Goal: Navigation & Orientation: Find specific page/section

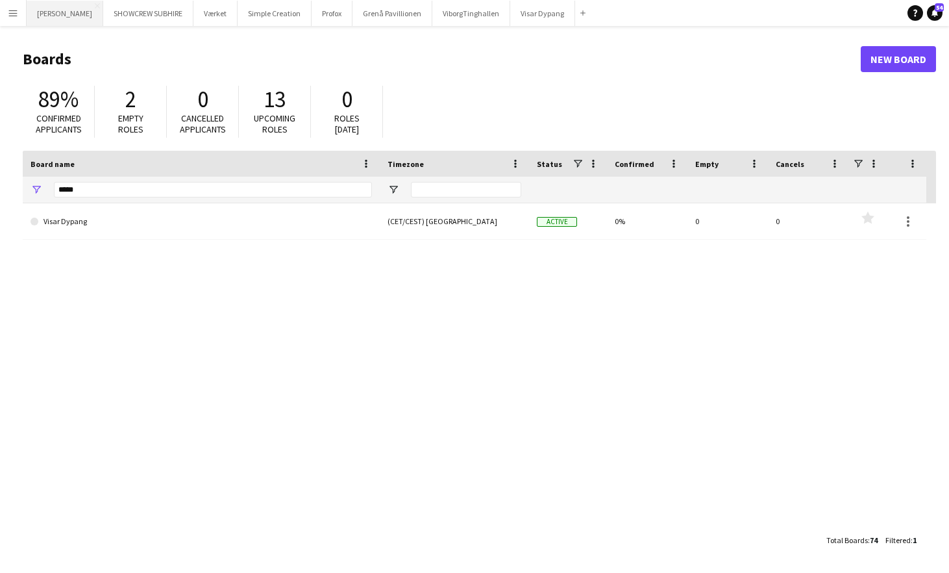
click at [88, 18] on button "[PERSON_NAME] Close" at bounding box center [65, 13] width 77 height 25
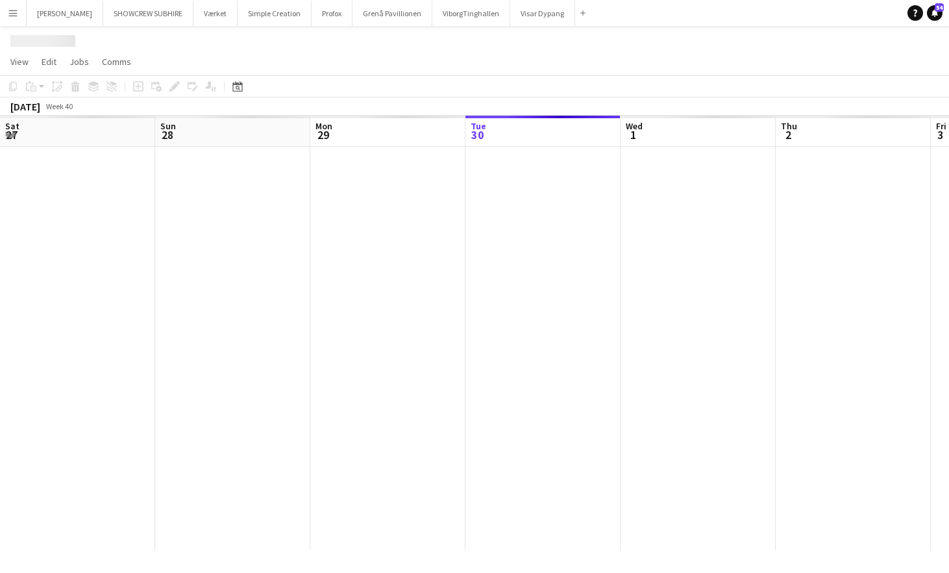
scroll to position [0, 310]
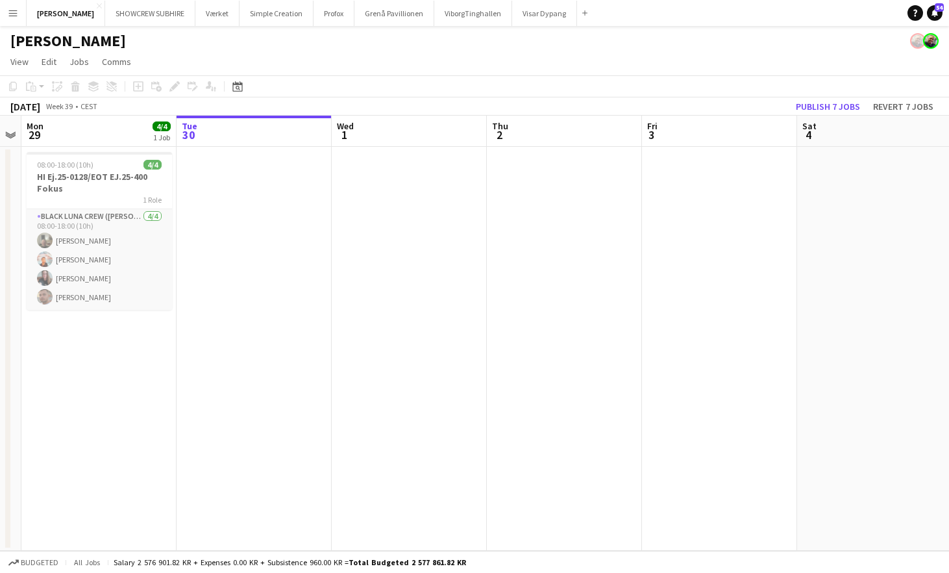
drag, startPoint x: 192, startPoint y: 139, endPoint x: 340, endPoint y: 141, distance: 148.0
click at [367, 142] on app-calendar-viewport "Sat 27 Sun 28 Mon 29 4/4 1 Job Tue 30 Wed 1 Thu 2 Fri 3 Sat 4 Sun 5 Mon 6 4/4 1…" at bounding box center [474, 333] width 949 height 435
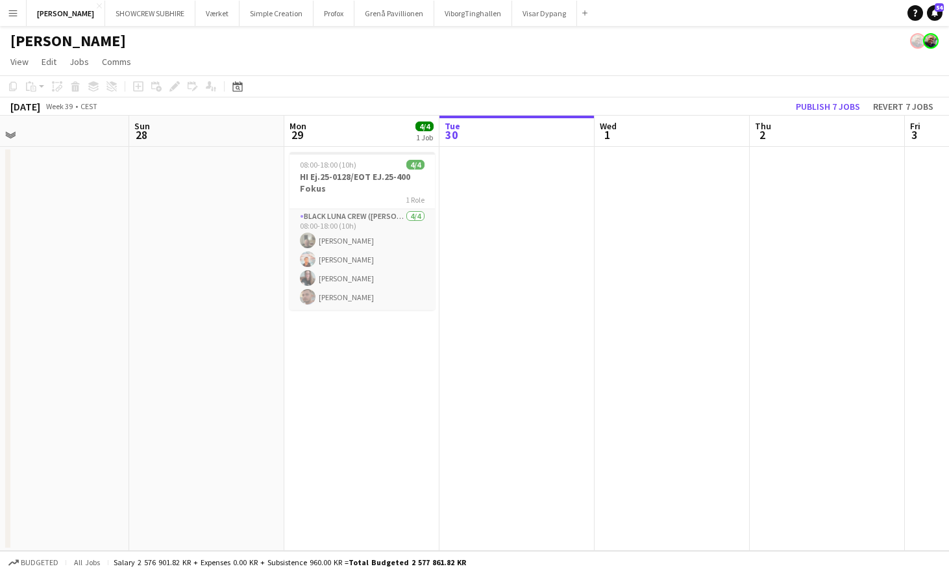
drag, startPoint x: 312, startPoint y: 147, endPoint x: 245, endPoint y: 140, distance: 67.9
click at [341, 144] on app-calendar-viewport "Thu 25 Fri 26 2/2 1 Job Sat 27 Sun 28 Mon 29 4/4 1 Job Tue 30 Wed 1 Thu 2 Fri 3…" at bounding box center [474, 333] width 949 height 435
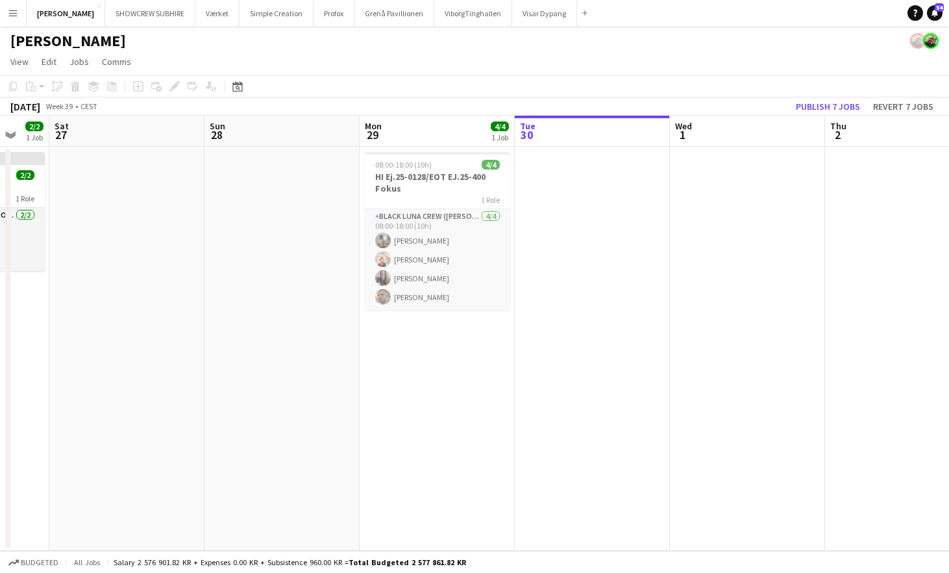
drag, startPoint x: 248, startPoint y: 143, endPoint x: 359, endPoint y: 138, distance: 111.1
click at [378, 138] on app-calendar-viewport "Thu 25 3/4 1 Job Fri 26 2/2 1 Job Sat 27 Sun 28 Mon 29 4/4 1 Job Tue 30 Wed 1 T…" at bounding box center [474, 333] width 949 height 435
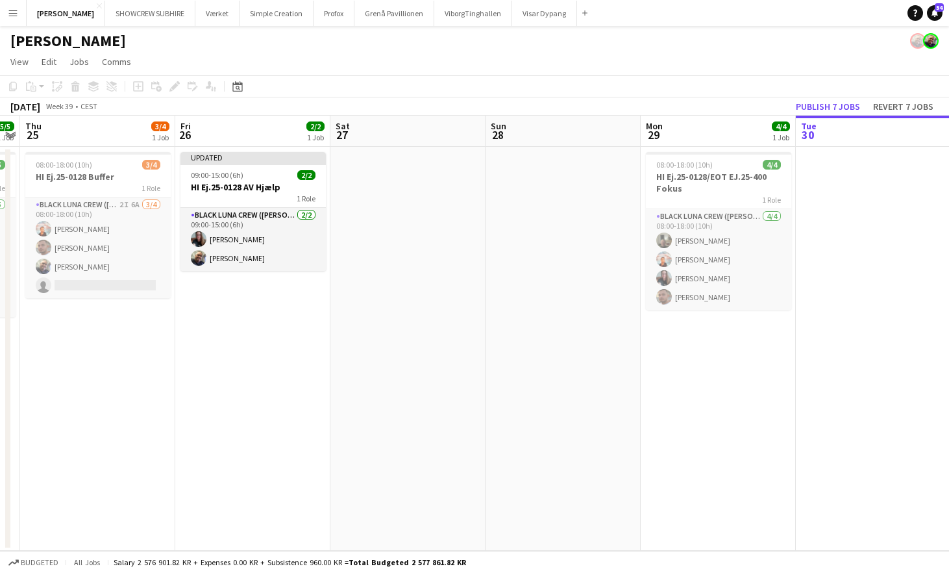
drag, startPoint x: 213, startPoint y: 144, endPoint x: 454, endPoint y: 134, distance: 241.7
click at [469, 134] on app-calendar-viewport "Tue 23 5/5 1 Job Wed 24 5/5 1 Job Thu 25 3/4 1 Job Fri 26 2/2 1 Job Sat 27 Sun …" at bounding box center [474, 333] width 949 height 435
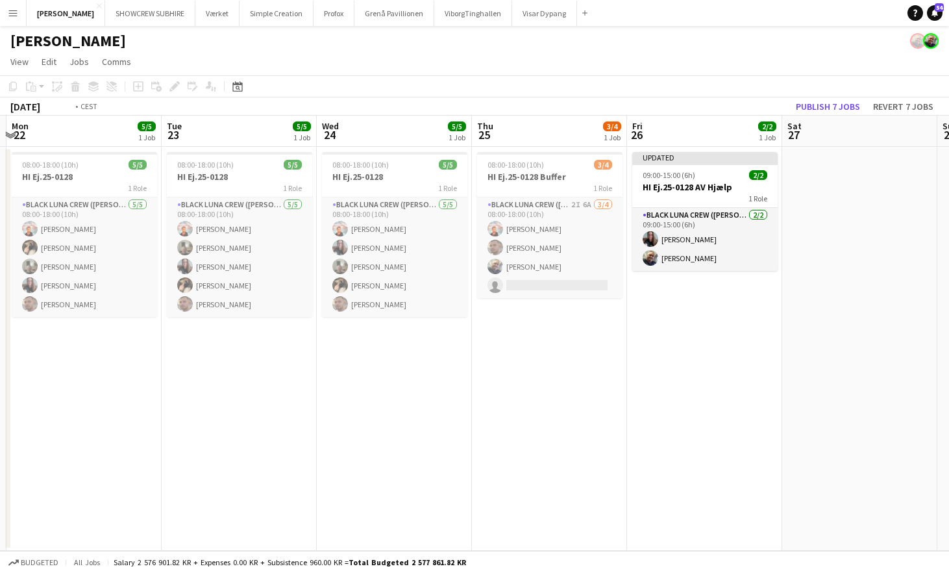
click at [465, 138] on app-calendar-viewport "Sat 20 Sun 21 Mon 22 5/5 1 Job Tue 23 5/5 1 Job Wed 24 5/5 1 Job Thu 25 3/4 1 J…" at bounding box center [474, 333] width 949 height 435
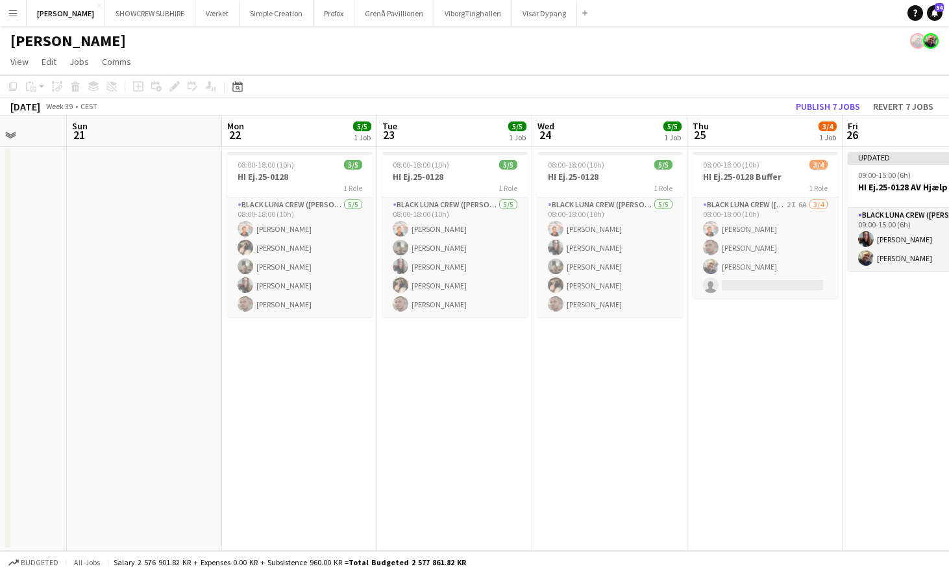
drag, startPoint x: 229, startPoint y: 140, endPoint x: 389, endPoint y: 134, distance: 160.5
click at [389, 134] on app-calendar-viewport "Fri 19 Sat 20 Sun 21 Mon 22 5/5 1 Job Tue 23 5/5 1 Job Wed 24 5/5 1 Job Thu 25 …" at bounding box center [474, 333] width 949 height 435
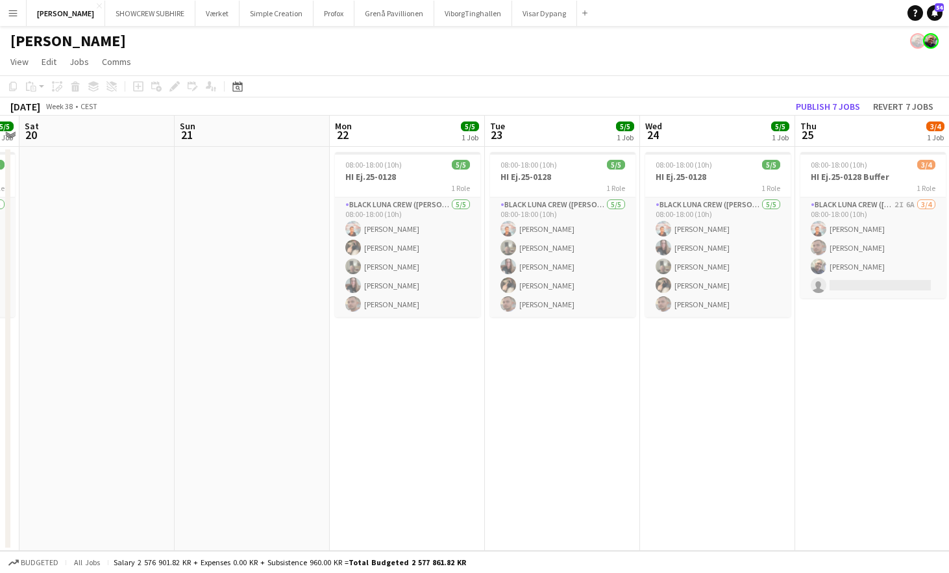
drag, startPoint x: 273, startPoint y: 138, endPoint x: 583, endPoint y: 125, distance: 309.9
click at [658, 126] on app-calendar-viewport "Thu 18 5/5 1 Job Fri 19 5/5 1 Job Sat 20 Sun 21 Mon 22 5/5 1 Job Tue 23 5/5 1 J…" at bounding box center [474, 333] width 949 height 435
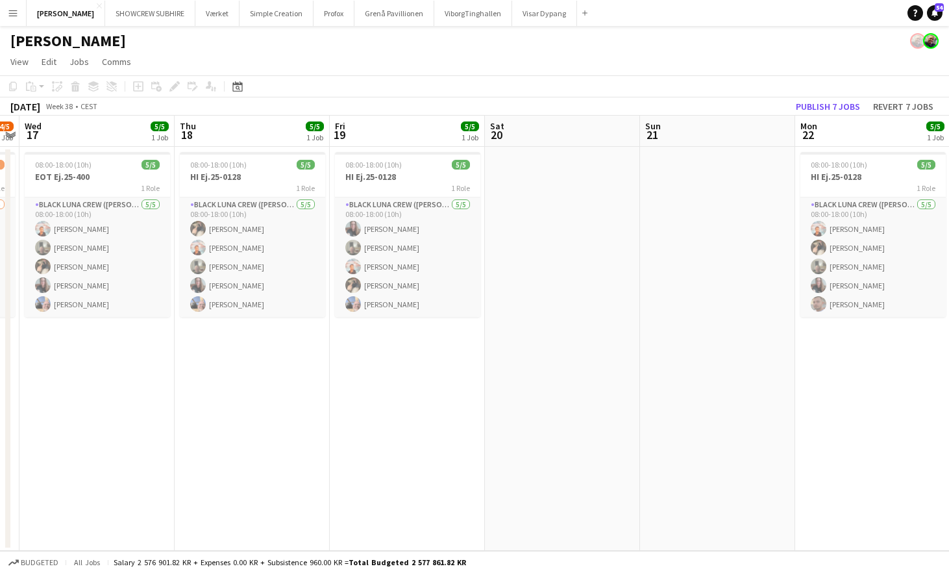
drag, startPoint x: 399, startPoint y: 142, endPoint x: 195, endPoint y: 139, distance: 204.5
click at [412, 143] on app-calendar-viewport "Mon 15 3/3 3 Jobs Tue 16 4/5 1 Job Wed 17 5/5 1 Job Thu 18 5/5 1 Job Fri 19 5/5…" at bounding box center [474, 333] width 949 height 435
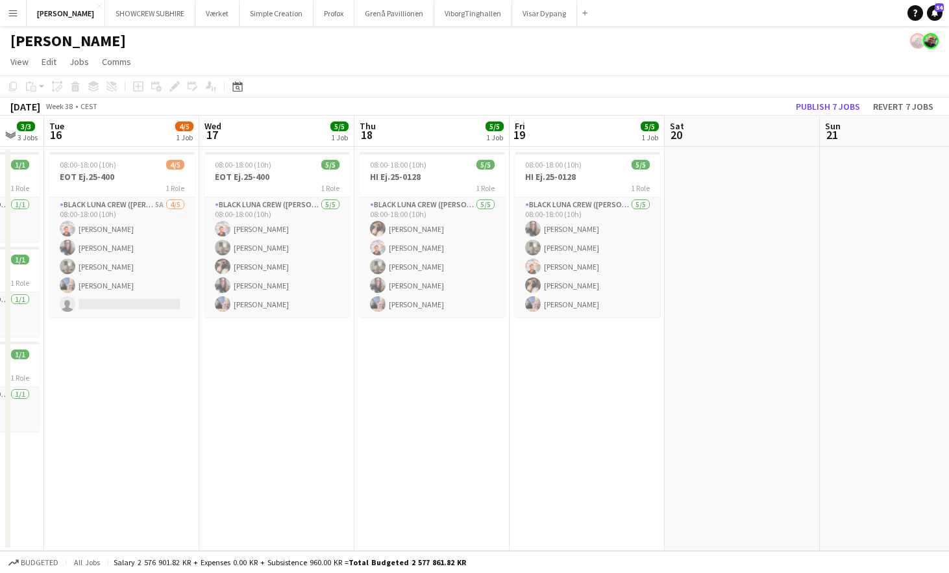
drag, startPoint x: 381, startPoint y: 138, endPoint x: 375, endPoint y: 145, distance: 8.7
click at [472, 138] on app-calendar-viewport "Sun 14 Mon 15 3/3 3 Jobs Tue 16 4/5 1 Job Wed 17 5/5 1 Job Thu 18 5/5 1 Job Fri…" at bounding box center [474, 333] width 949 height 435
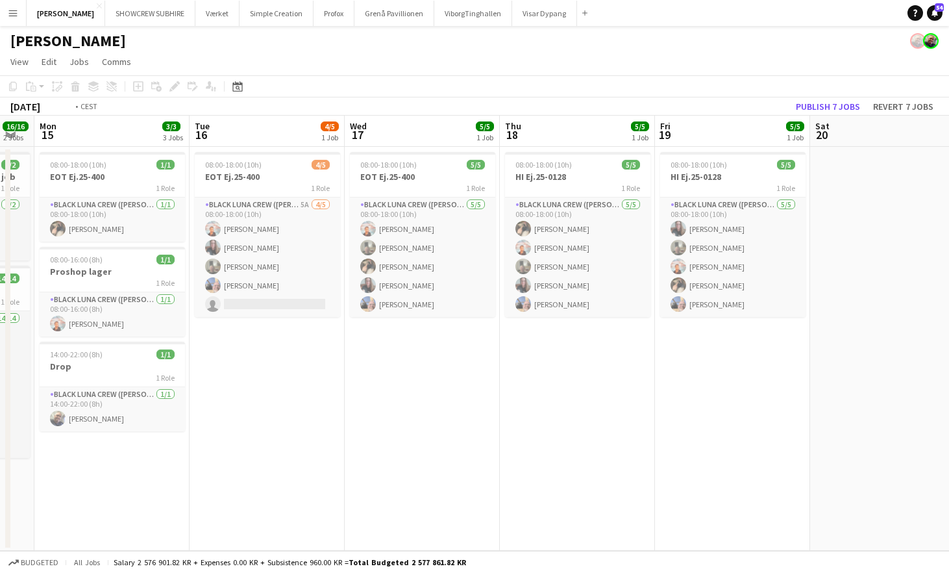
drag, startPoint x: 314, startPoint y: 140, endPoint x: 581, endPoint y: 138, distance: 267.5
click at [578, 138] on app-calendar-viewport "Sat 13 5/5 2 Jobs Sun 14 16/16 2 Jobs Mon 15 3/3 3 Jobs Tue 16 4/5 1 Job Wed 17…" at bounding box center [474, 333] width 949 height 435
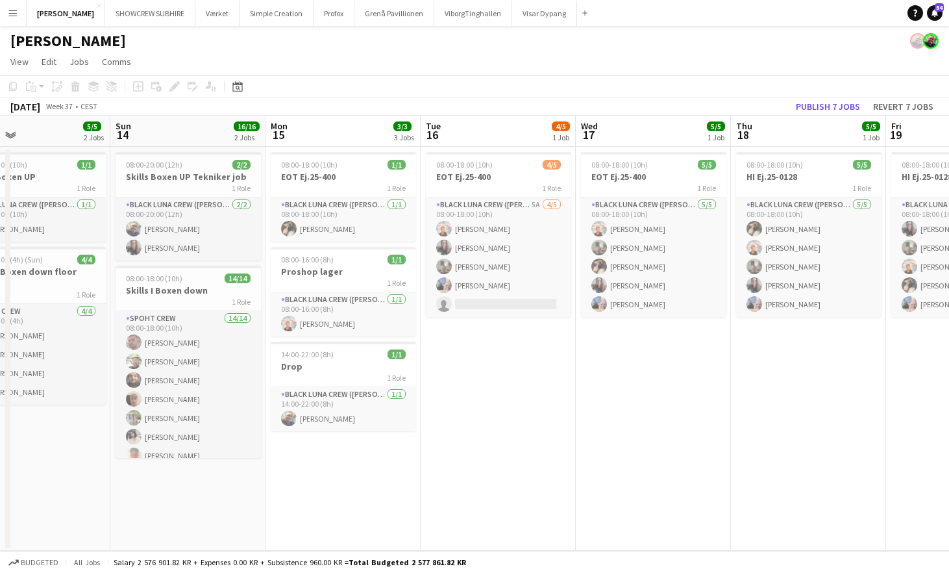
drag, startPoint x: 360, startPoint y: 132, endPoint x: 436, endPoint y: 136, distance: 76.1
click at [477, 129] on app-calendar-viewport "Thu 11 Fri 12 6/6 2 Jobs Sat 13 5/5 2 Jobs Sun 14 16/16 2 Jobs Mon 15 3/3 3 Job…" at bounding box center [474, 333] width 949 height 435
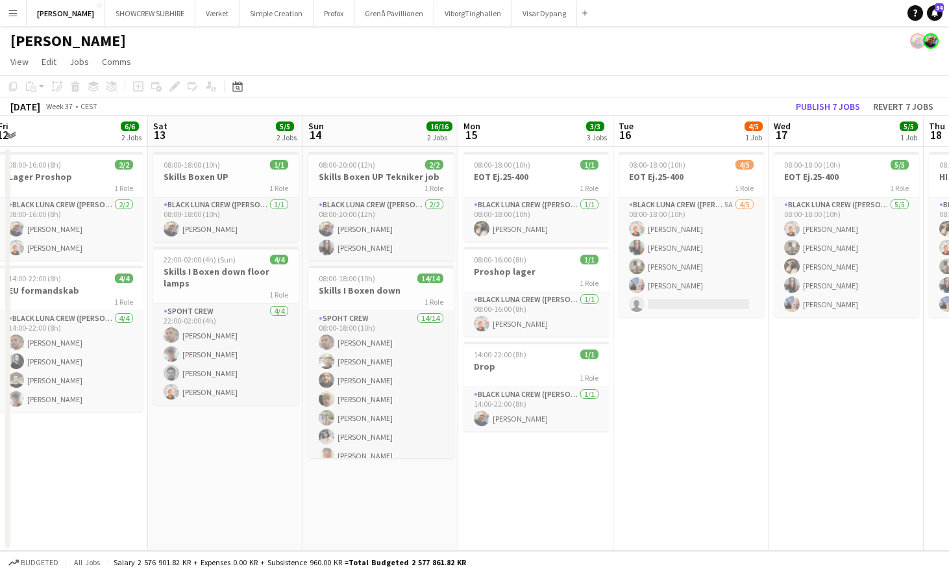
drag, startPoint x: 419, startPoint y: 141, endPoint x: 634, endPoint y: 136, distance: 214.9
click at [645, 132] on app-calendar-viewport "Wed 10 2/2 1 Job Thu 11 2/2 1 Job Fri 12 6/6 2 Jobs Sat 13 5/5 2 Jobs Sun 14 16…" at bounding box center [474, 333] width 949 height 435
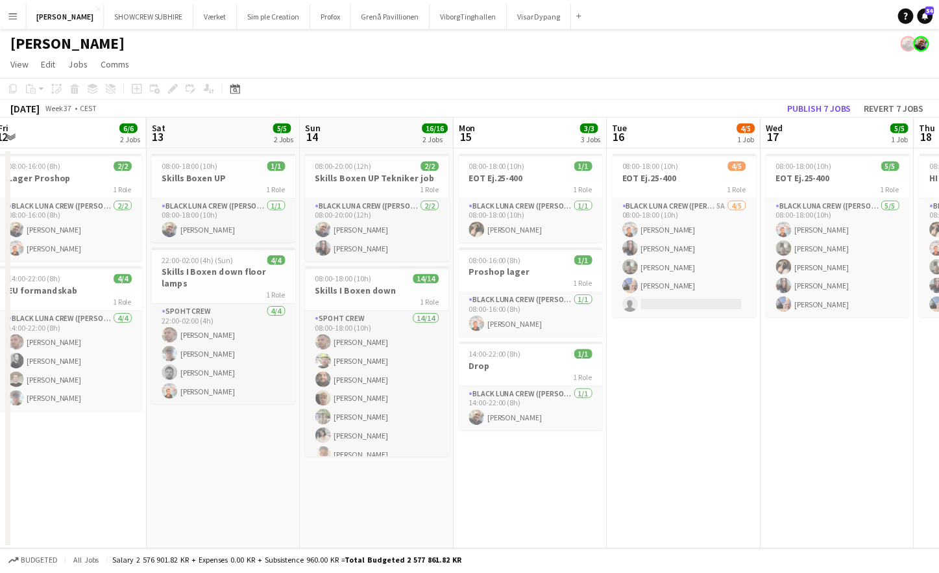
scroll to position [0, 382]
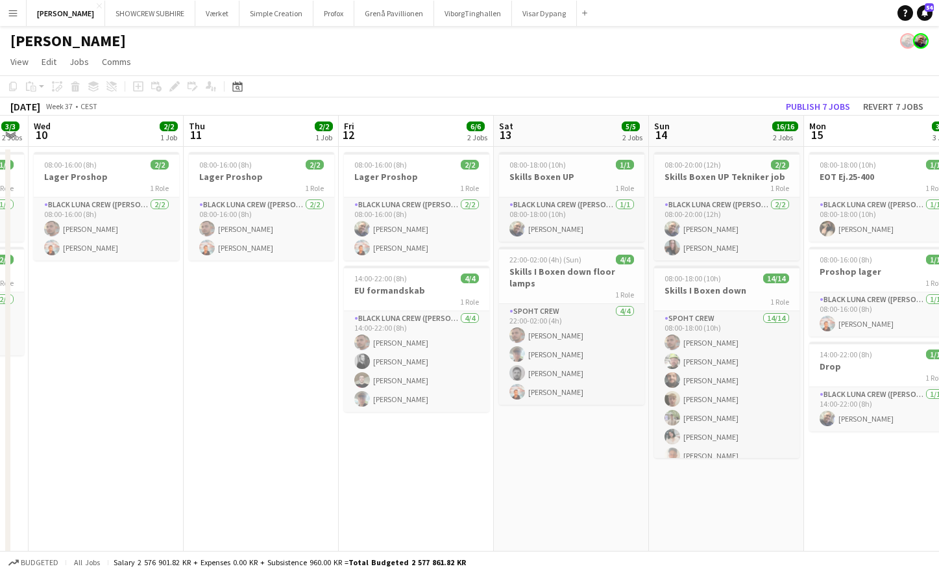
drag, startPoint x: 353, startPoint y: 136, endPoint x: 411, endPoint y: 138, distance: 58.4
click at [411, 138] on app-calendar-viewport "Mon 8 10/12 4 Jobs Tue 9 3/3 2 Jobs Wed 10 2/2 1 Job Thu 11 2/2 1 Job Fri 12 6/…" at bounding box center [469, 417] width 939 height 602
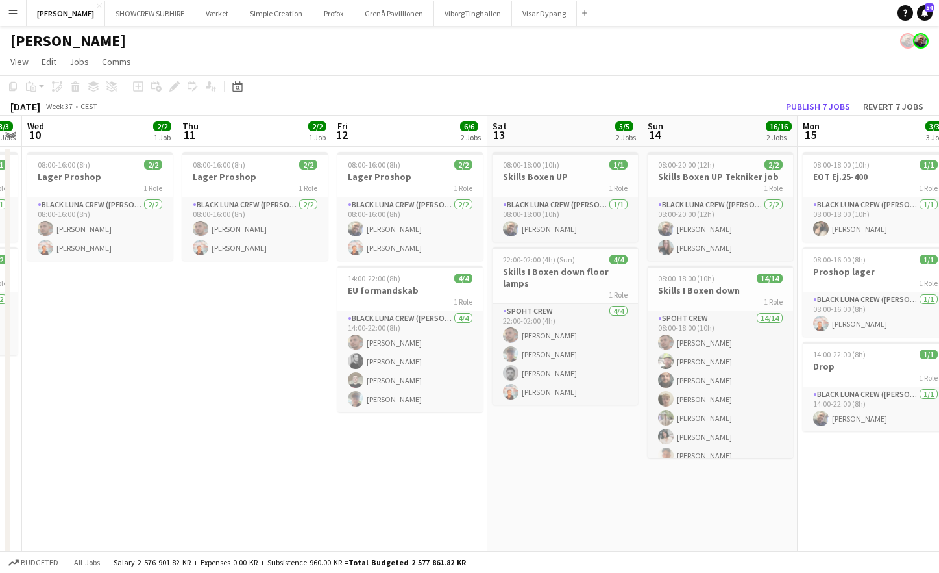
scroll to position [0, 493]
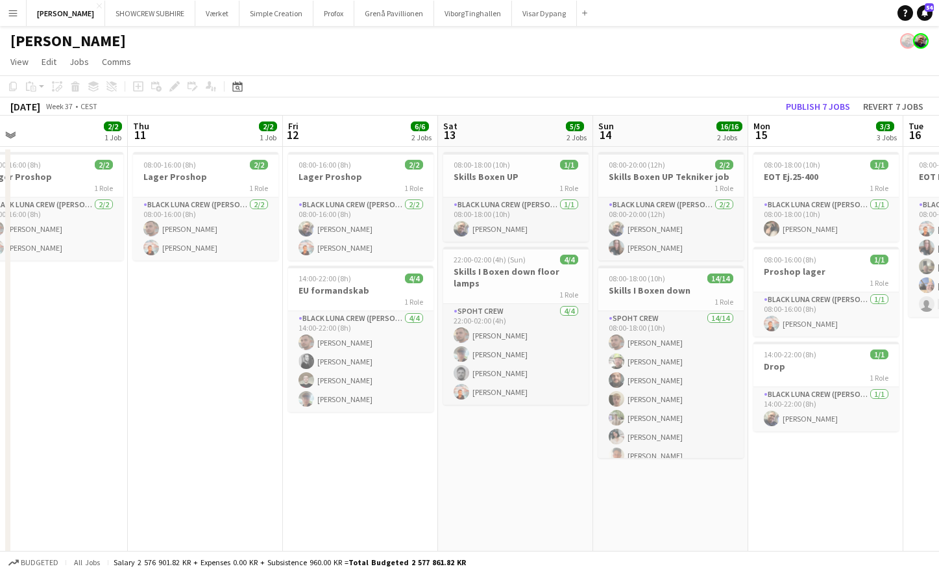
drag, startPoint x: 246, startPoint y: 127, endPoint x: 191, endPoint y: 114, distance: 56.5
click at [165, 110] on app-calendar "Copy Paste Paste Command V Paste with crew Command Shift V Paste linked Job [GE…" at bounding box center [469, 396] width 939 height 643
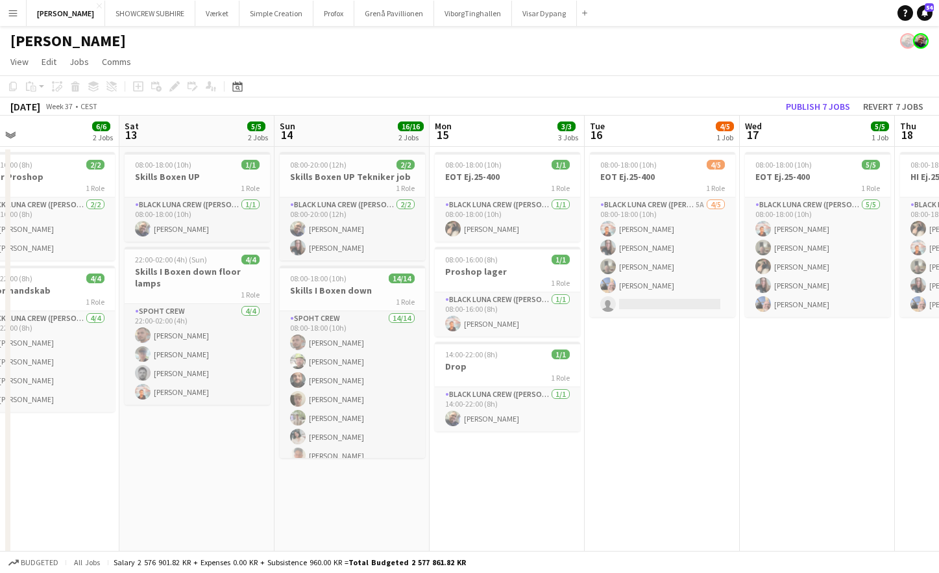
drag, startPoint x: 643, startPoint y: 147, endPoint x: 493, endPoint y: 151, distance: 150.0
click at [334, 155] on app-calendar-viewport "Tue 9 3/3 2 Jobs Wed 10 2/2 1 Job Thu 11 2/2 1 Job Fri 12 6/6 2 Jobs Sat 13 5/5…" at bounding box center [469, 417] width 939 height 602
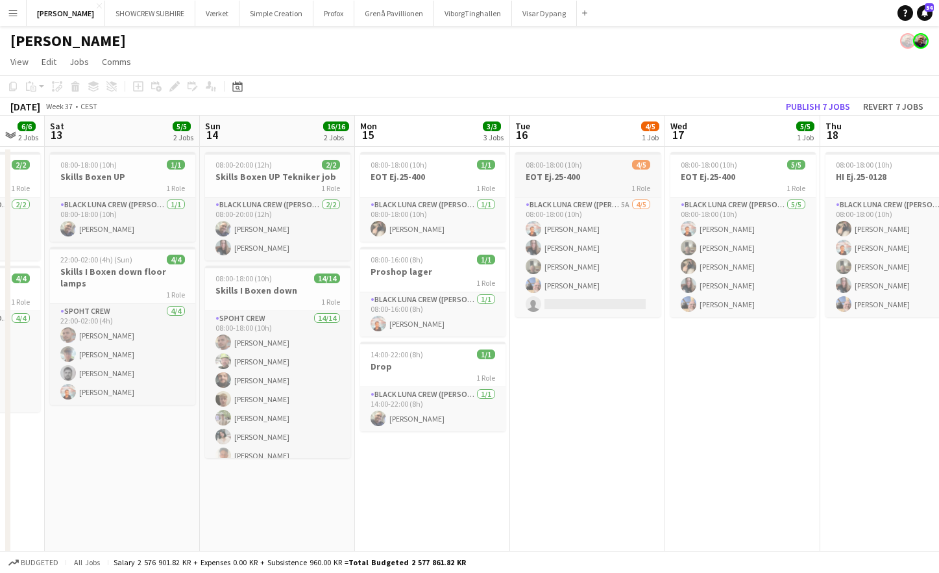
drag, startPoint x: 580, startPoint y: 153, endPoint x: 562, endPoint y: 157, distance: 18.7
click at [575, 158] on app-calendar-viewport "Thu 11 2/2 1 Job Fri 12 6/6 2 Jobs Sat 13 5/5 2 Jobs Sun 14 16/16 2 Jobs Mon 15…" at bounding box center [469, 417] width 939 height 602
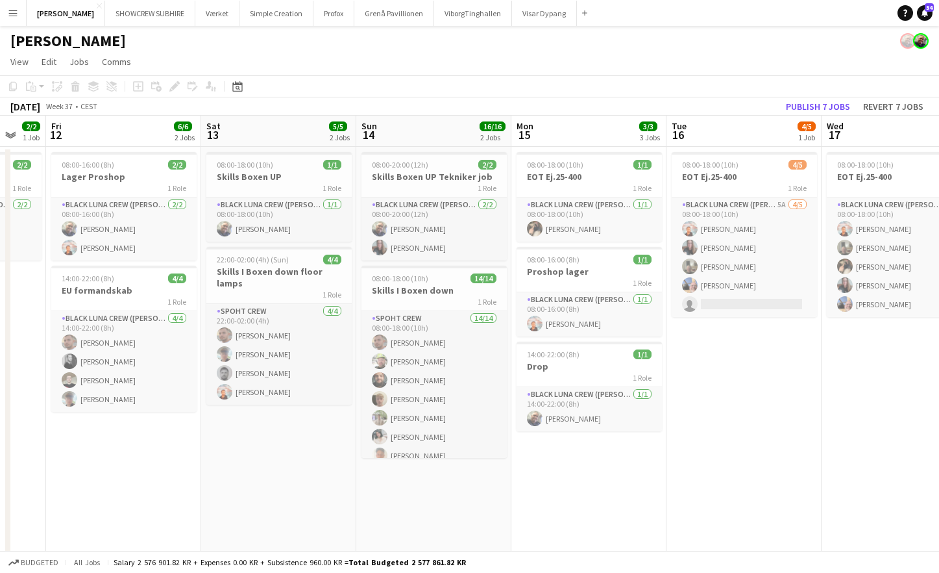
drag, startPoint x: 371, startPoint y: 153, endPoint x: 466, endPoint y: 145, distance: 95.7
click at [519, 141] on app-calendar-viewport "Wed 10 2/2 1 Job Thu 11 2/2 1 Job Fri 12 6/6 2 Jobs Sat 13 5/5 2 Jobs Sun 14 16…" at bounding box center [469, 417] width 939 height 602
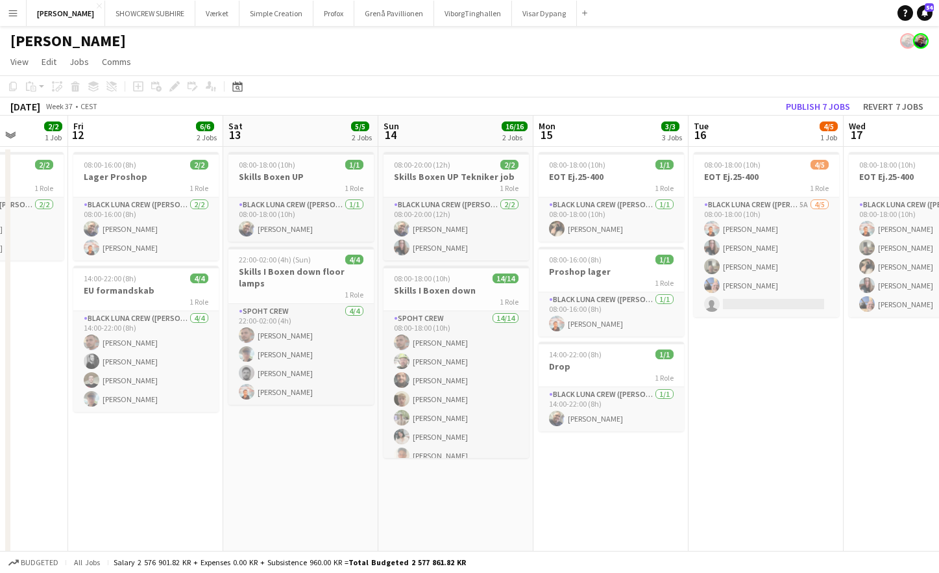
click at [515, 146] on app-calendar-viewport "Tue 9 3/3 2 Jobs Wed 10 2/2 1 Job Thu 11 2/2 1 Job Fri 12 6/6 2 Jobs Sat 13 5/5…" at bounding box center [469, 417] width 939 height 602
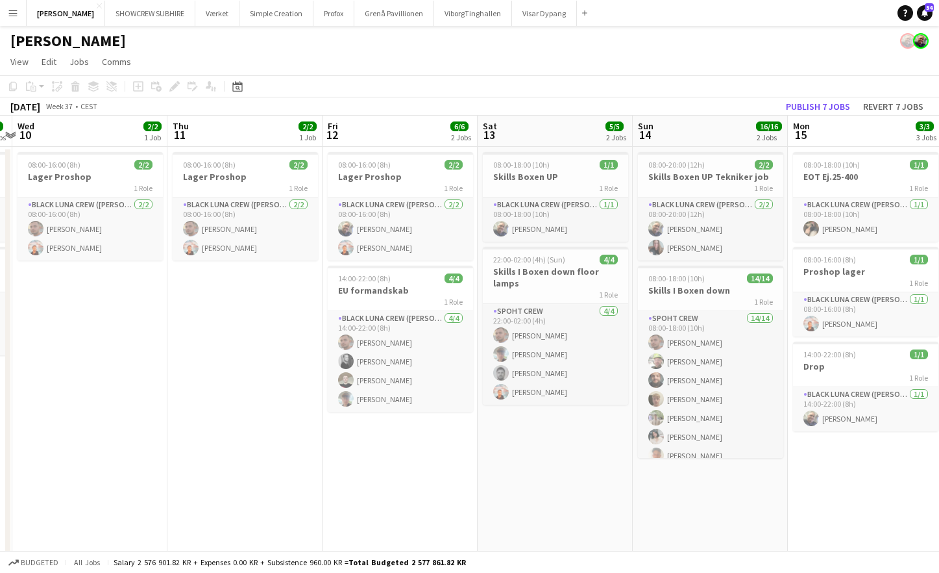
drag, startPoint x: 346, startPoint y: 147, endPoint x: 543, endPoint y: 147, distance: 196.7
click at [543, 147] on app-calendar-viewport "Mon 8 10/12 4 Jobs Tue 9 3/3 2 Jobs Wed 10 2/2 1 Job Thu 11 2/2 1 Job Fri 12 6/…" at bounding box center [469, 417] width 939 height 602
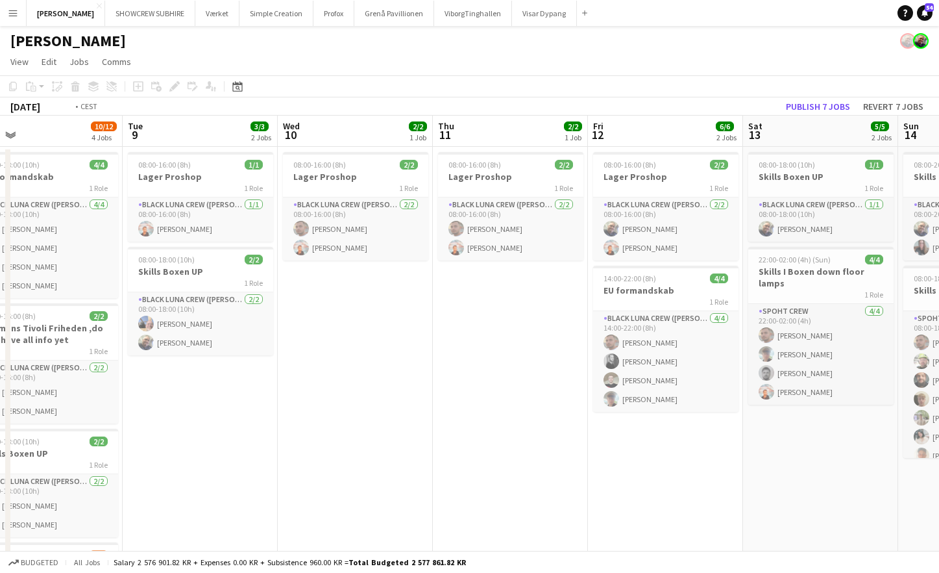
drag, startPoint x: 286, startPoint y: 153, endPoint x: 460, endPoint y: 151, distance: 174.7
click at [490, 146] on app-calendar-viewport "Sat 6 Sun 7 12/12 2 Jobs Mon 8 10/12 4 Jobs Tue 9 3/3 2 Jobs Wed 10 2/2 1 Job T…" at bounding box center [469, 417] width 939 height 602
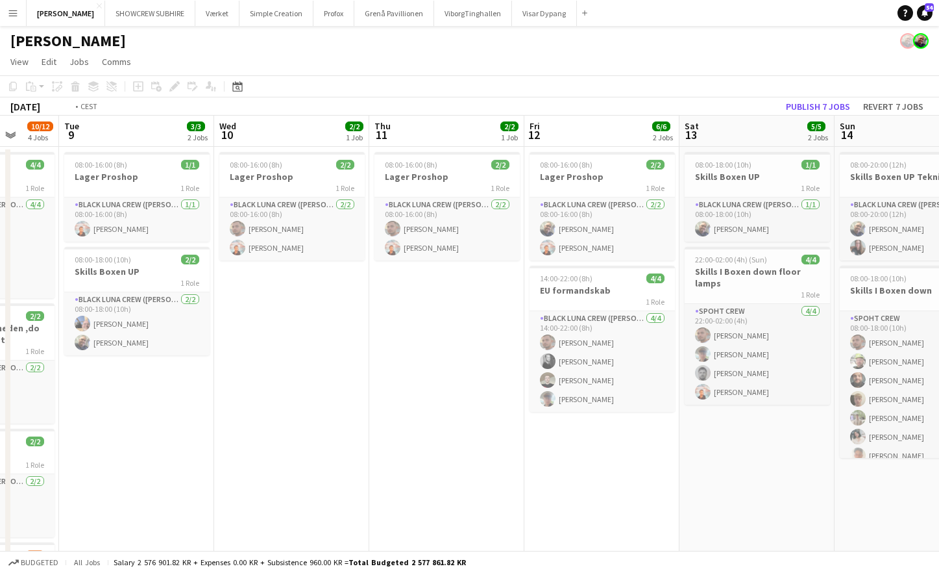
scroll to position [0, 406]
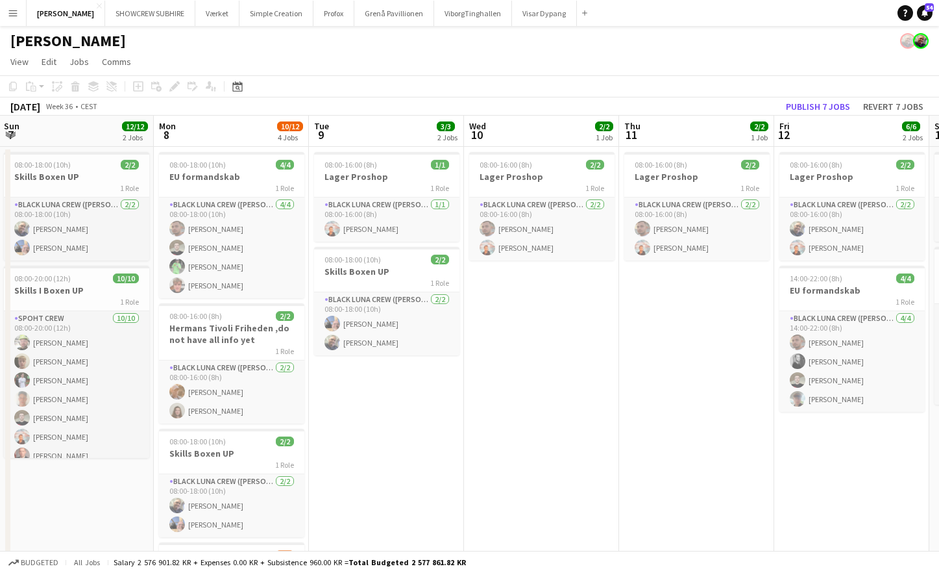
drag, startPoint x: 273, startPoint y: 135, endPoint x: 378, endPoint y: 140, distance: 105.3
click at [378, 140] on app-calendar-viewport "Fri 5 Sat 6 11/12 2 Jobs Sun 7 12/12 2 Jobs Mon 8 10/12 4 Jobs Tue 9 3/3 2 Jobs…" at bounding box center [469, 417] width 939 height 602
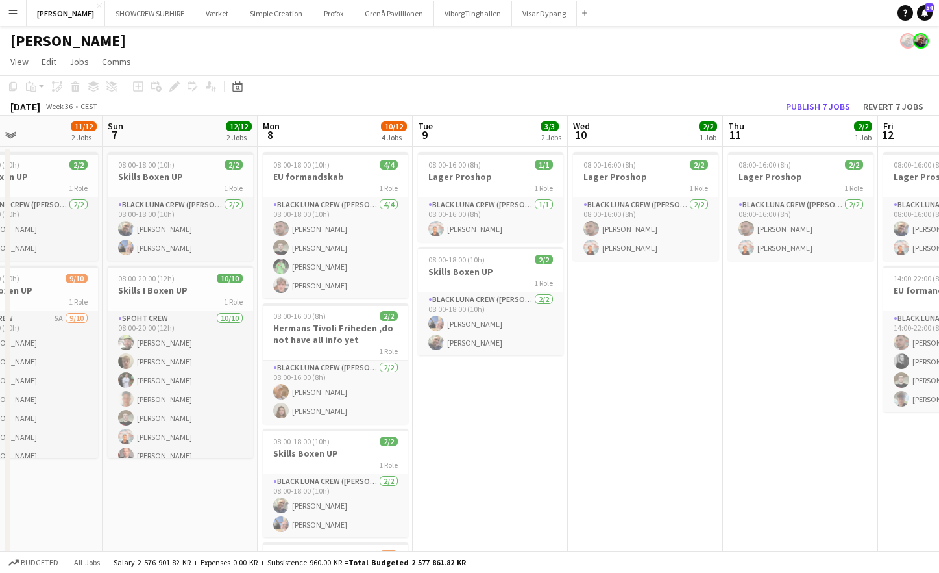
scroll to position [0, 353]
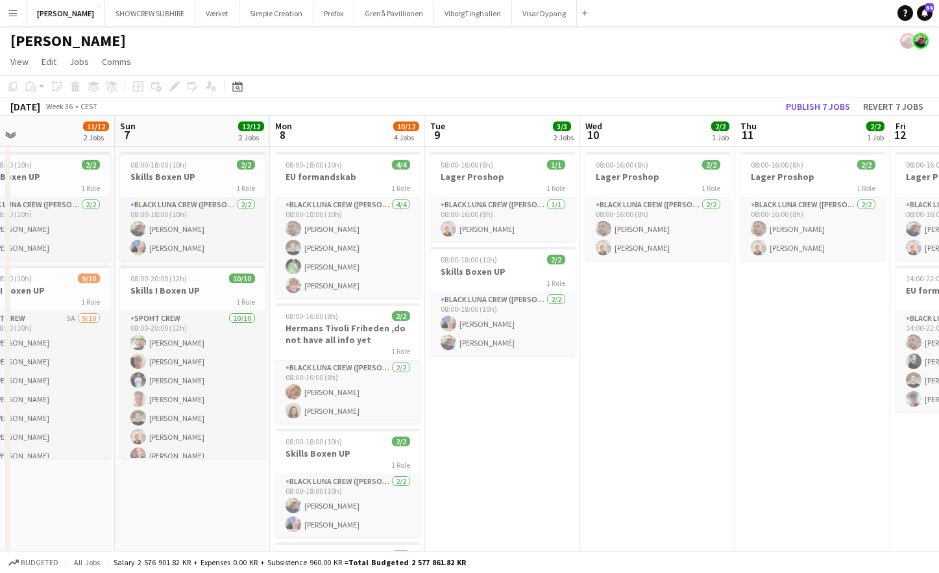
drag, startPoint x: 249, startPoint y: 138, endPoint x: 349, endPoint y: 143, distance: 100.1
click at [351, 143] on app-calendar-viewport "Thu 4 1/1 1 Job Fri 5 Sat 6 11/12 2 Jobs Sun 7 12/12 2 Jobs Mon 8 10/12 4 Jobs …" at bounding box center [469, 417] width 939 height 602
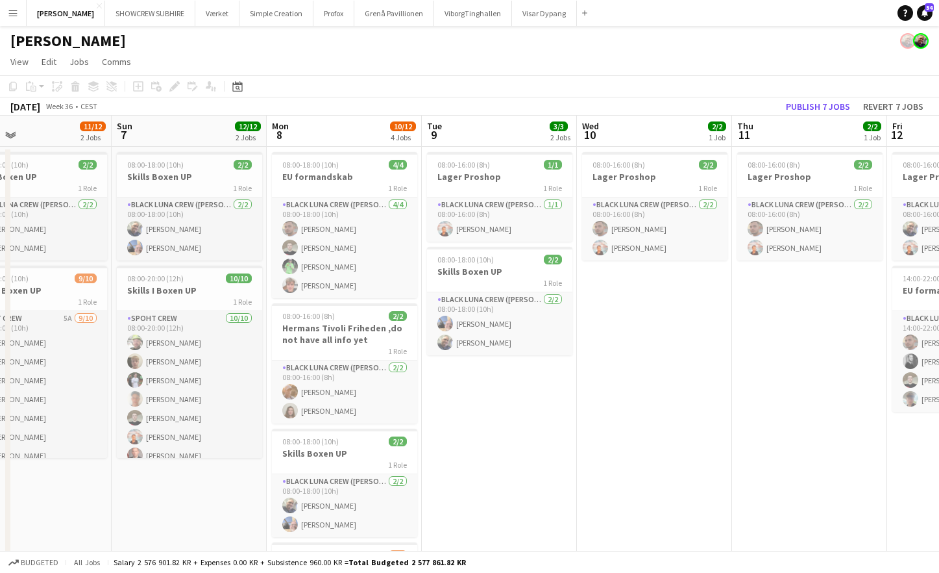
scroll to position [0, 517]
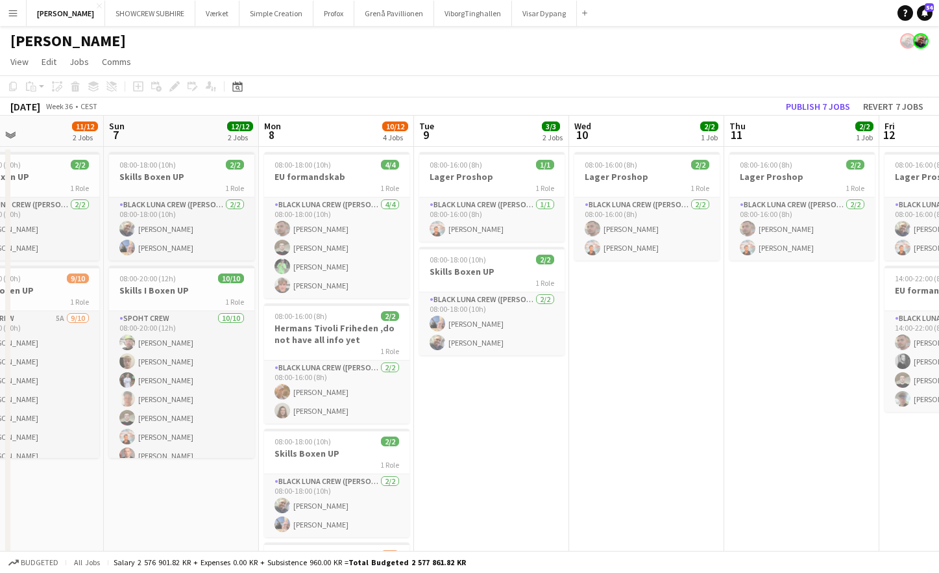
drag, startPoint x: 310, startPoint y: 126, endPoint x: 303, endPoint y: 115, distance: 13.1
click at [299, 113] on app-calendar "Copy Paste Paste Command V Paste with crew Command Shift V Paste linked Job [GE…" at bounding box center [469, 396] width 939 height 643
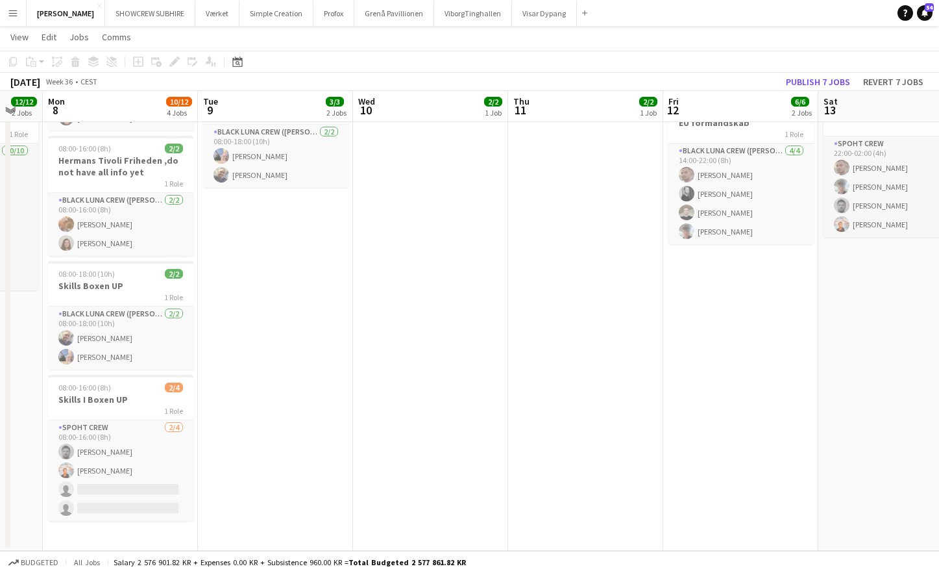
scroll to position [0, 424]
drag, startPoint x: 834, startPoint y: 107, endPoint x: 617, endPoint y: 103, distance: 217.5
click at [617, 103] on app-calendar-viewport "Fri 5 Sat 6 11/12 2 Jobs Sun 7 12/12 2 Jobs Mon 8 10/12 4 Jobs Tue 9 3/3 2 Jobs…" at bounding box center [469, 217] width 939 height 666
